Goal: Check status

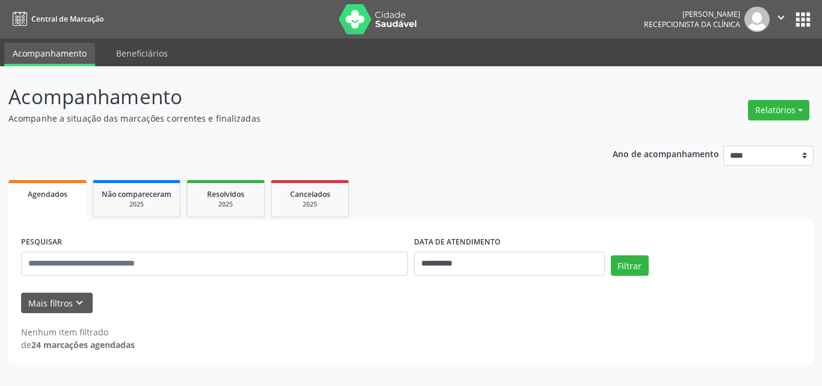
click at [472, 165] on div "**********" at bounding box center [410, 250] width 805 height 227
click at [447, 157] on div "**********" at bounding box center [410, 250] width 805 height 227
